Goal: Navigation & Orientation: Go to known website

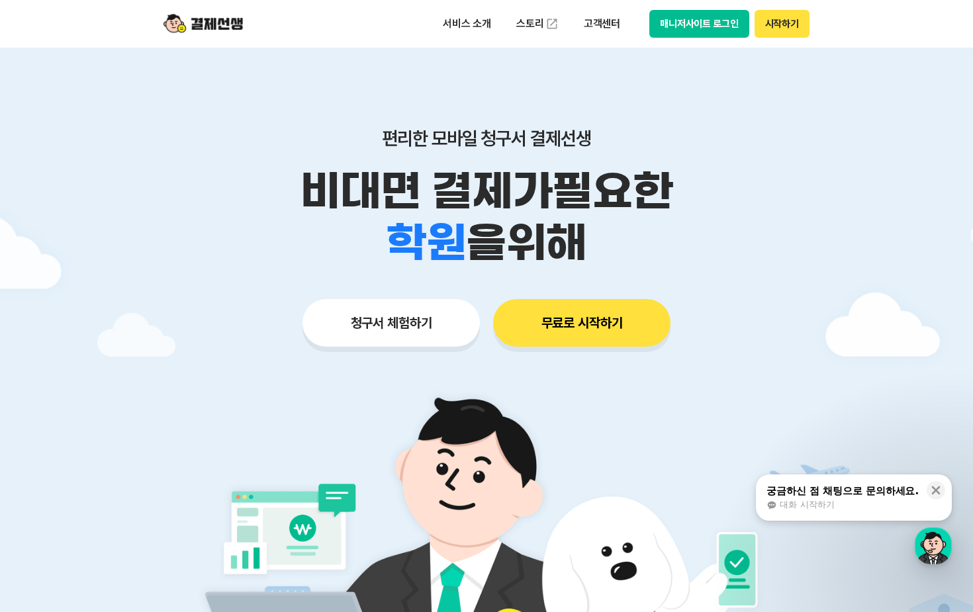
click at [718, 27] on button "매니저사이트 로그인" at bounding box center [699, 24] width 100 height 28
click at [779, 28] on button "시작하기" at bounding box center [782, 24] width 55 height 28
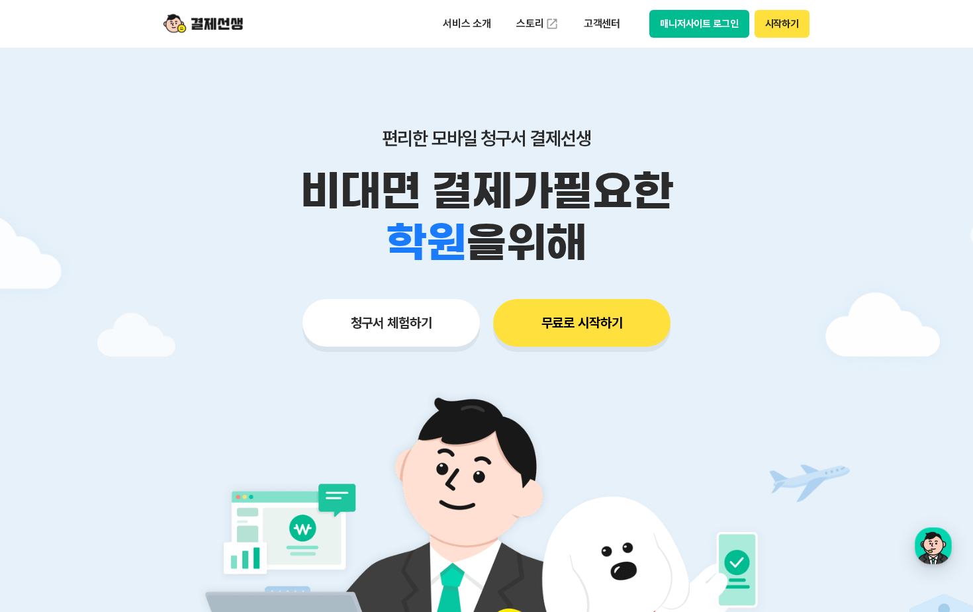
click at [722, 28] on button "매니저사이트 로그인" at bounding box center [699, 24] width 100 height 28
